Goal: Find specific page/section: Find specific page/section

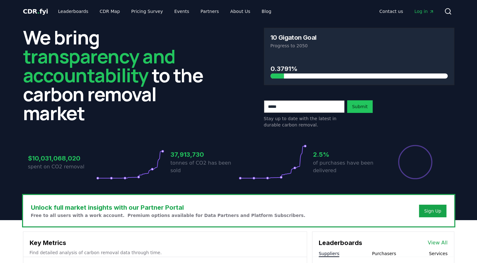
click at [415, 13] on span "Log in" at bounding box center [424, 11] width 20 height 6
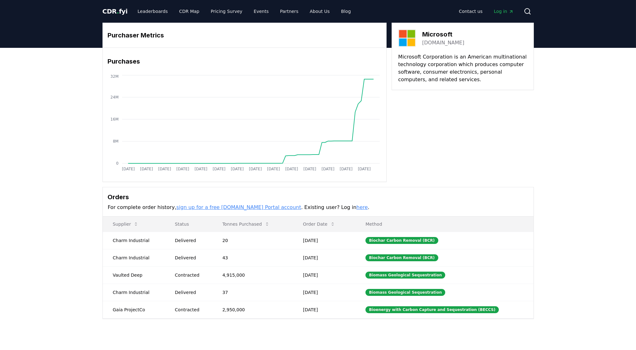
click at [356, 208] on link "here" at bounding box center [361, 207] width 11 height 6
click at [439, 42] on link "[DOMAIN_NAME]" at bounding box center [443, 43] width 42 height 8
